Goal: Task Accomplishment & Management: Manage account settings

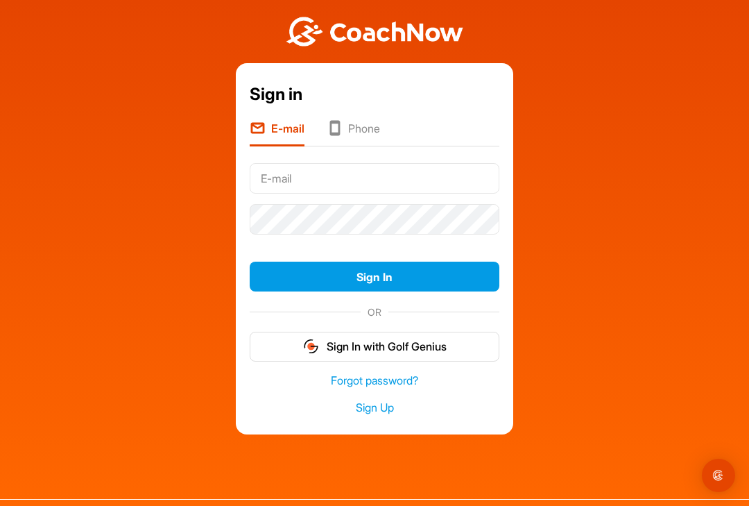
click at [397, 191] on input "text" at bounding box center [375, 178] width 250 height 31
click at [382, 184] on input "text" at bounding box center [375, 178] width 250 height 31
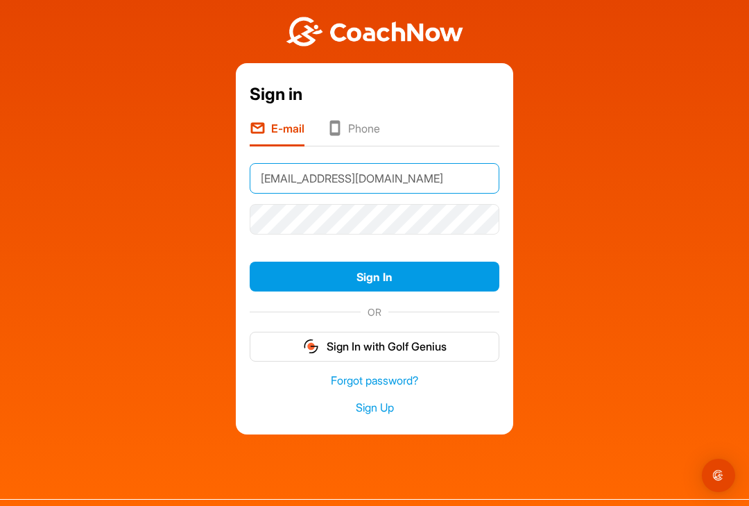
click at [408, 187] on input "[EMAIL_ADDRESS][DOMAIN_NAME]" at bounding box center [375, 178] width 250 height 31
click at [415, 180] on input "[EMAIL_ADDRESS][DOMAIN_NAME]" at bounding box center [375, 178] width 250 height 31
click at [401, 178] on input "[EMAIL_ADDRESS][DOMAIN_NAME]" at bounding box center [375, 178] width 250 height 31
click at [399, 178] on input "[EMAIL_ADDRESS][DOMAIN_NAME]" at bounding box center [375, 178] width 250 height 31
click at [452, 176] on input "[EMAIL_ADDRESS][DOMAIN_NAME]" at bounding box center [375, 178] width 250 height 31
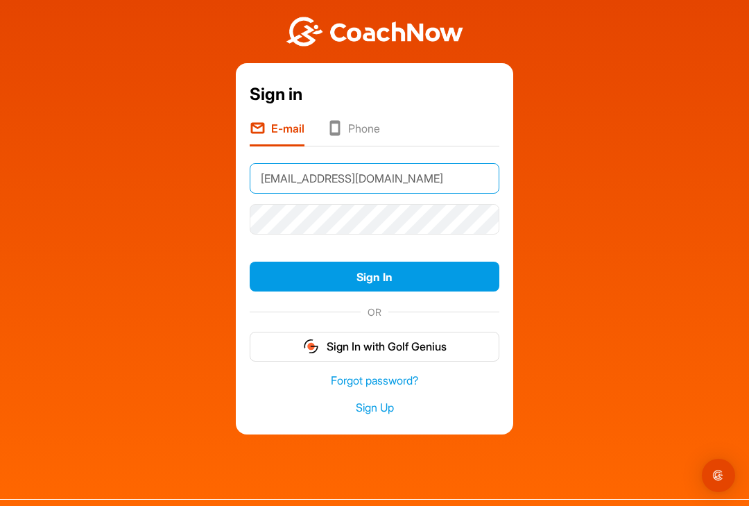
type input "[EMAIL_ADDRESS][DOMAIN_NAME]"
click at [417, 275] on button "Sign In" at bounding box center [375, 276] width 250 height 30
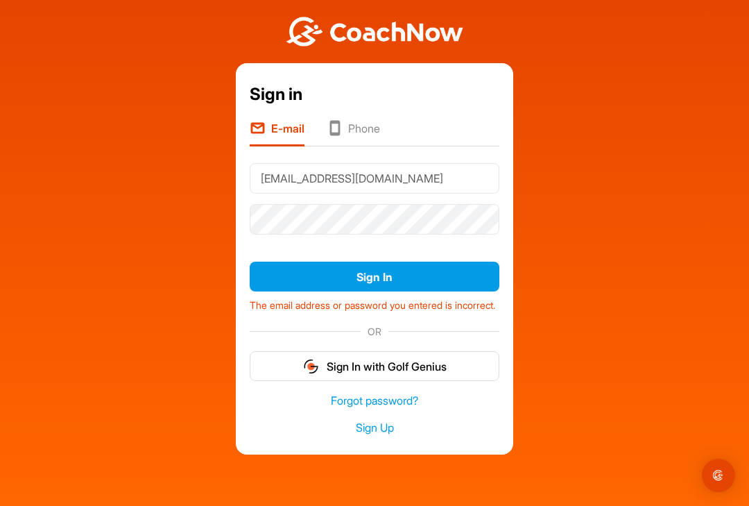
click at [409, 377] on button "Sign In with Golf Genius" at bounding box center [375, 366] width 250 height 30
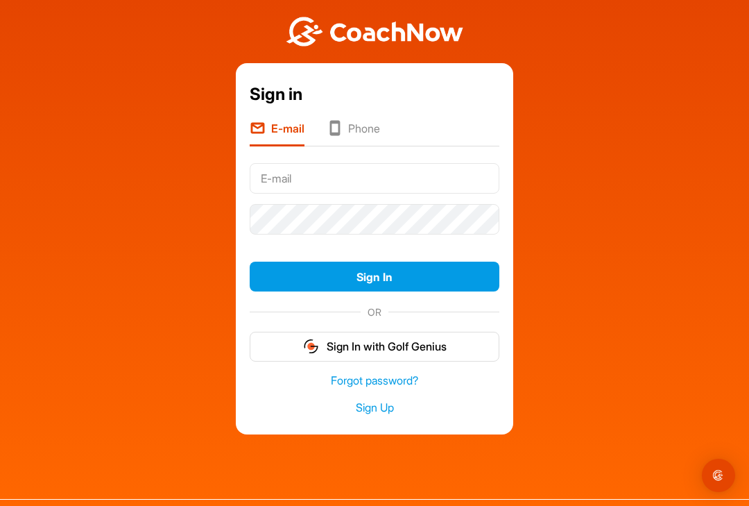
click at [420, 182] on input "text" at bounding box center [375, 178] width 250 height 31
type input "J"
type input "[EMAIL_ADDRESS][DOMAIN_NAME]"
click at [402, 373] on link "Forgot password?" at bounding box center [375, 380] width 250 height 16
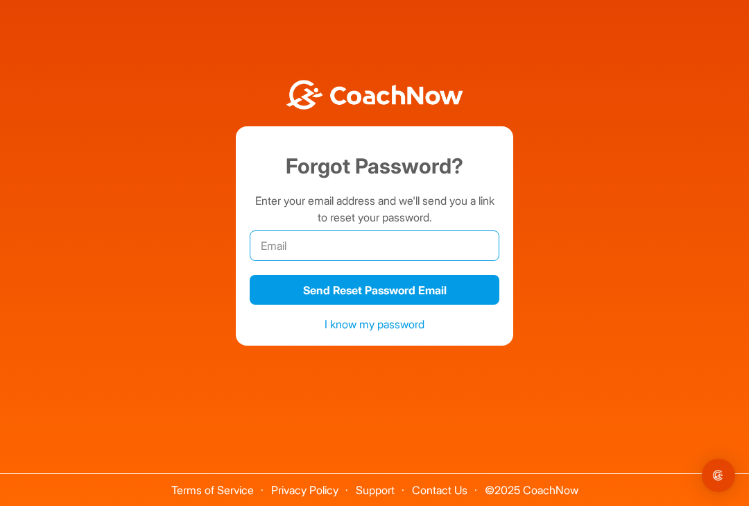
click at [429, 252] on input "email" at bounding box center [375, 245] width 250 height 31
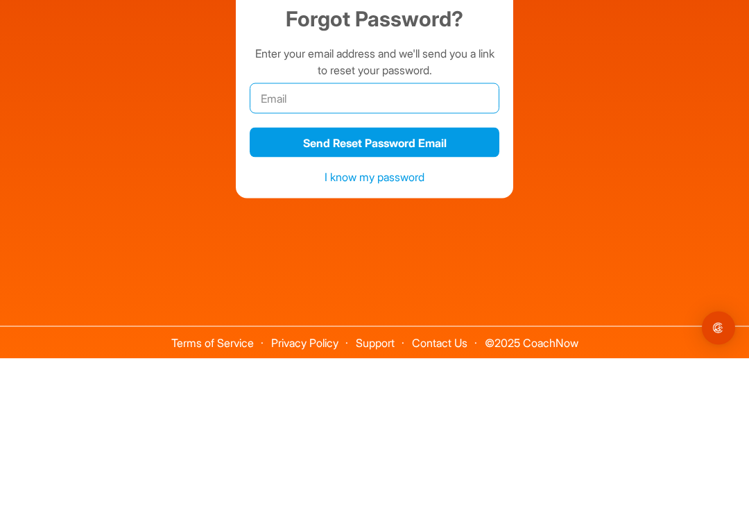
type input "[EMAIL_ADDRESS][DOMAIN_NAME]"
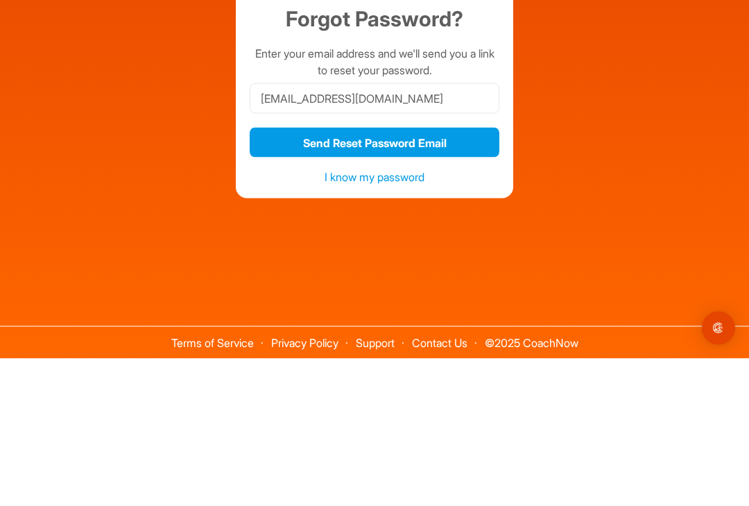
scroll to position [25, 0]
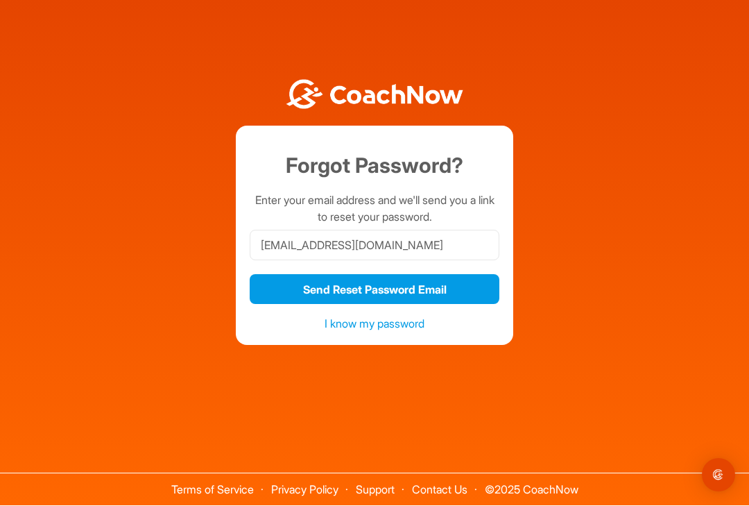
click at [380, 277] on button "Send Reset Password Email" at bounding box center [375, 290] width 250 height 30
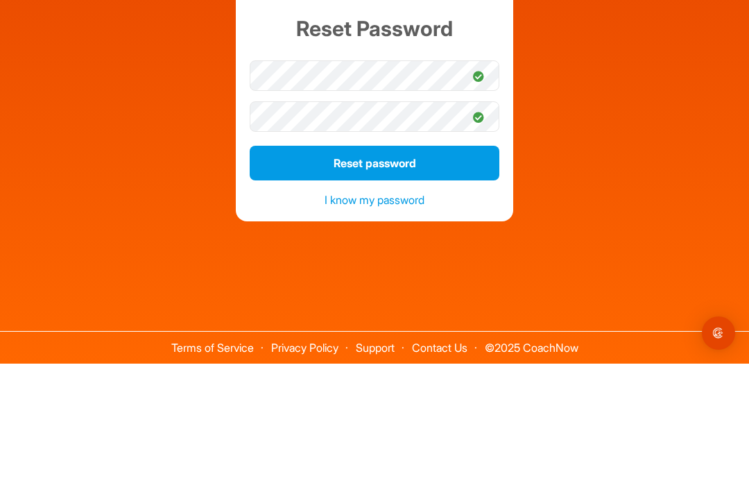
click at [449, 265] on button "Reset password" at bounding box center [375, 282] width 250 height 35
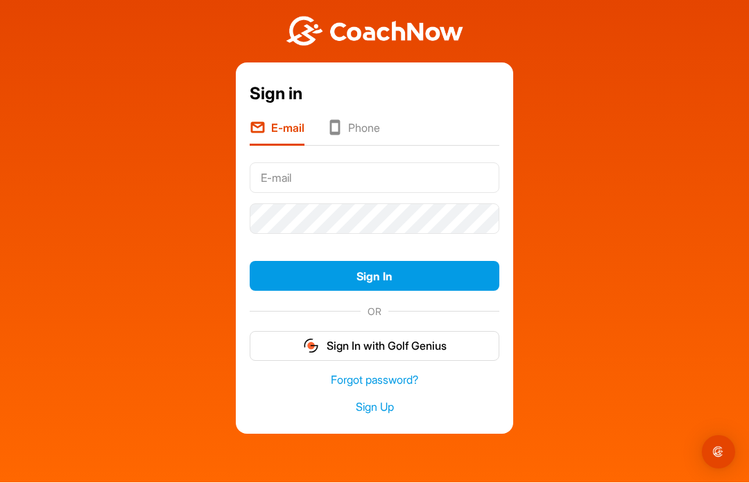
click at [420, 163] on input "text" at bounding box center [375, 178] width 250 height 31
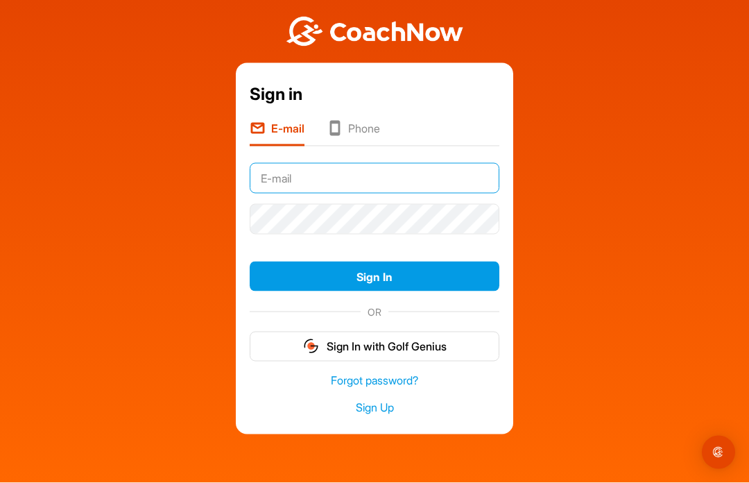
type input "[EMAIL_ADDRESS][DOMAIN_NAME]"
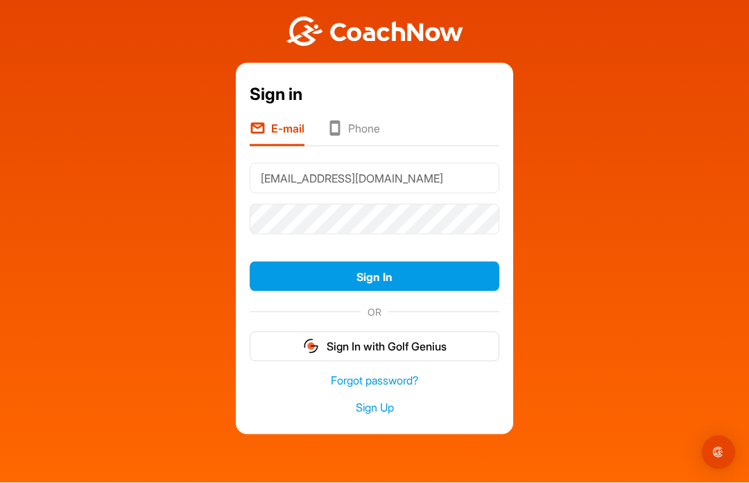
click at [374, 261] on button "Sign In" at bounding box center [375, 276] width 250 height 30
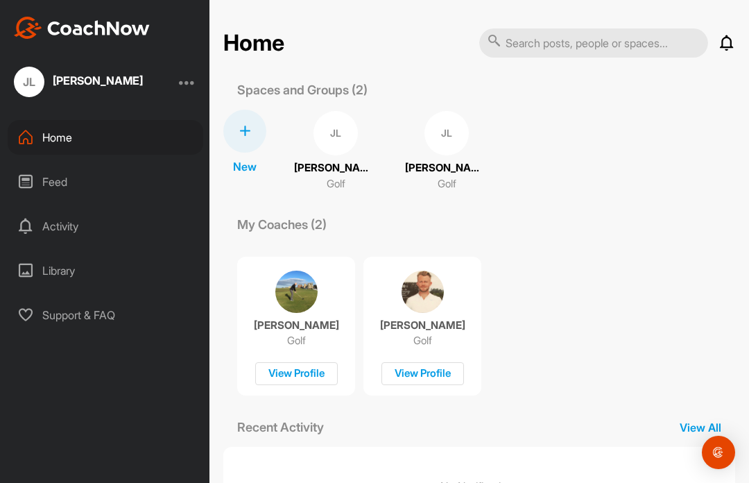
click at [430, 378] on div "View Profile" at bounding box center [422, 373] width 83 height 23
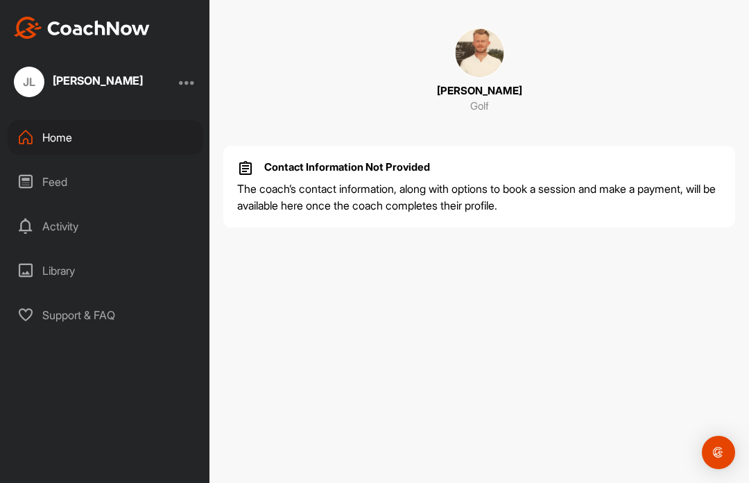
click at [51, 134] on div "Home" at bounding box center [106, 137] width 196 height 35
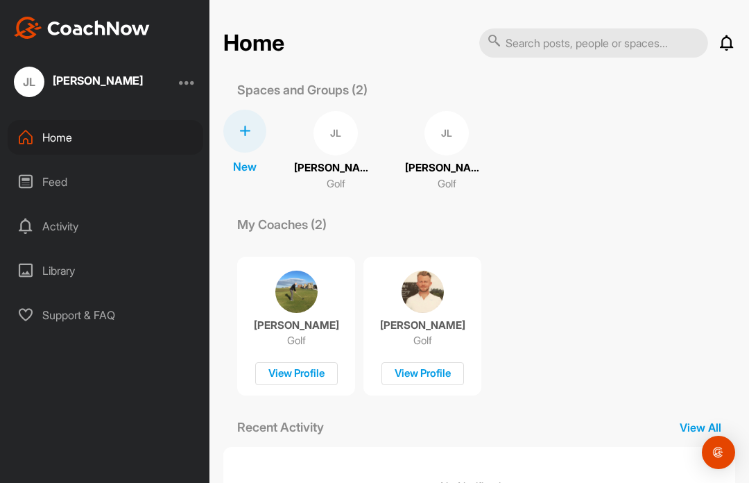
click at [320, 132] on div "JL" at bounding box center [335, 133] width 44 height 44
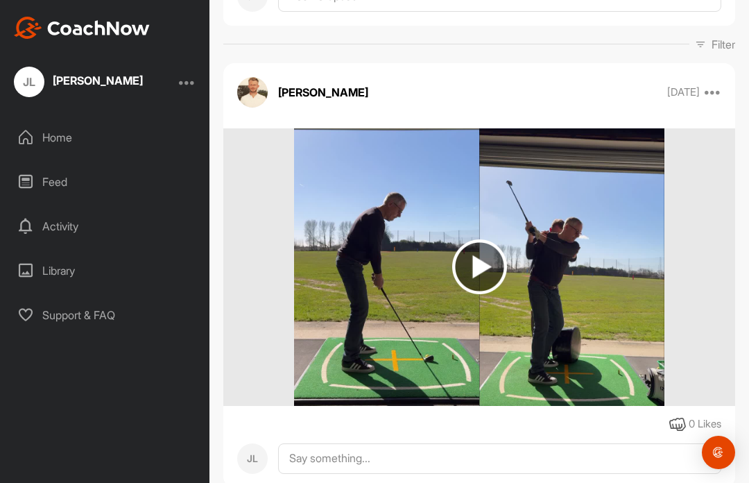
scroll to position [187, 0]
